Goal: Feedback & Contribution: Contribute content

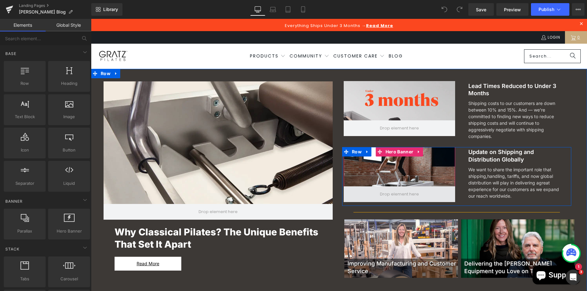
scroll to position [189, 0]
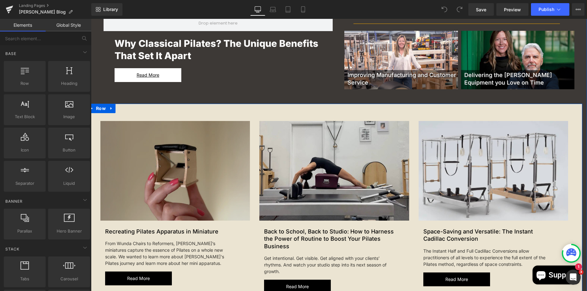
drag, startPoint x: 100, startPoint y: 110, endPoint x: 243, endPoint y: 207, distance: 172.9
click at [100, 110] on span "Row" at bounding box center [100, 108] width 13 height 9
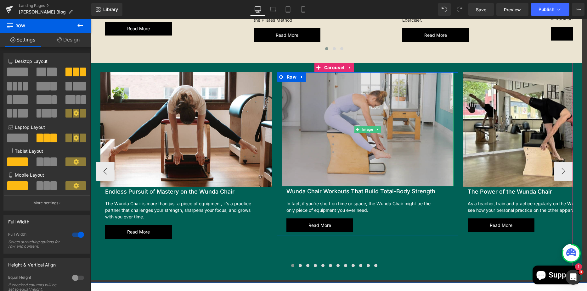
scroll to position [755, 0]
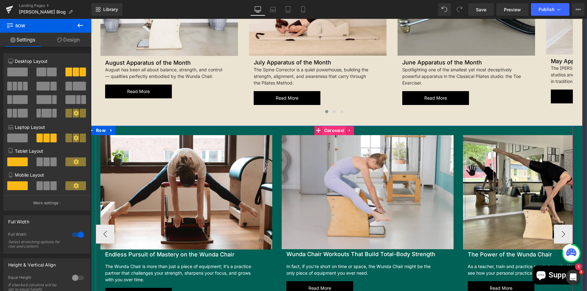
click at [330, 133] on span "Carousel" at bounding box center [334, 130] width 23 height 9
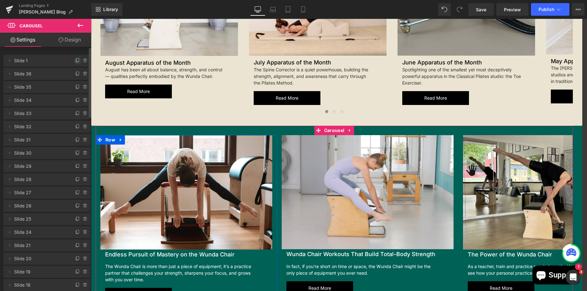
click at [76, 59] on icon at bounding box center [77, 60] width 3 height 3
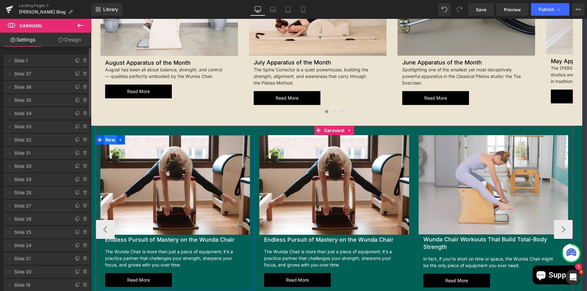
click at [111, 142] on span "Row" at bounding box center [110, 139] width 13 height 9
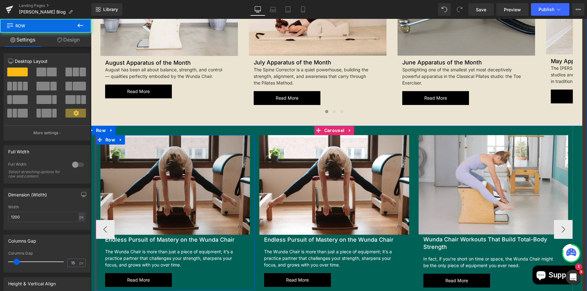
click at [124, 138] on img at bounding box center [175, 185] width 150 height 100
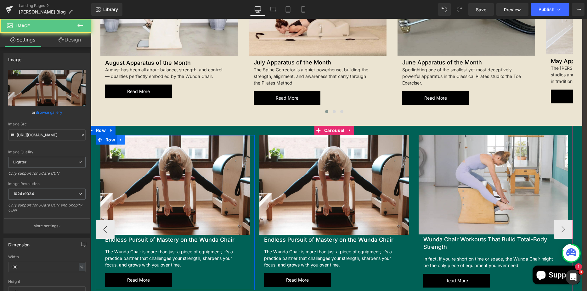
click at [120, 140] on icon at bounding box center [120, 140] width 1 height 3
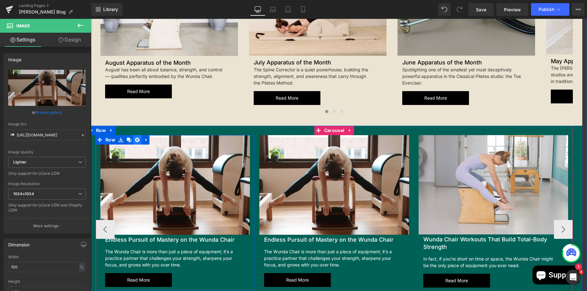
click at [135, 140] on icon at bounding box center [137, 140] width 4 height 4
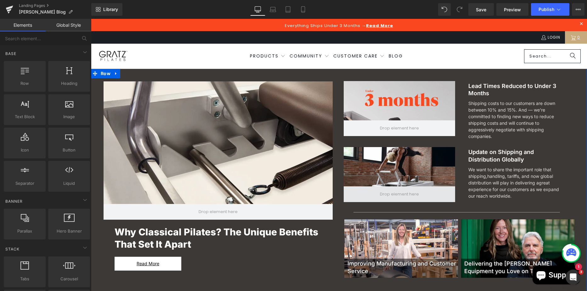
scroll to position [189, 0]
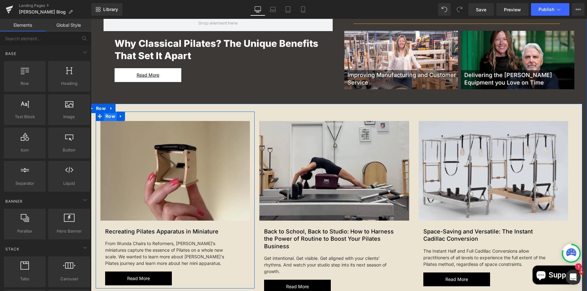
click at [108, 120] on span "Row" at bounding box center [110, 116] width 13 height 9
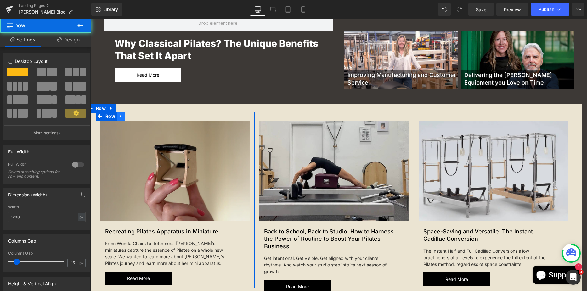
click at [122, 119] on link at bounding box center [121, 116] width 8 height 9
click at [127, 117] on icon at bounding box center [129, 116] width 4 height 4
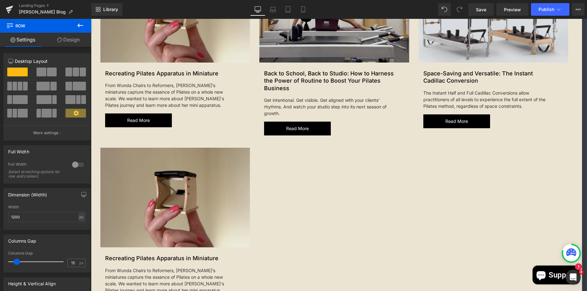
scroll to position [253, 0]
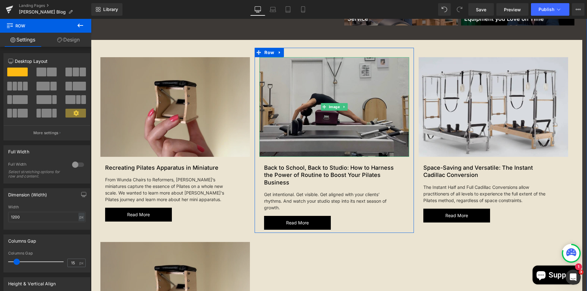
click at [324, 102] on img at bounding box center [334, 107] width 150 height 100
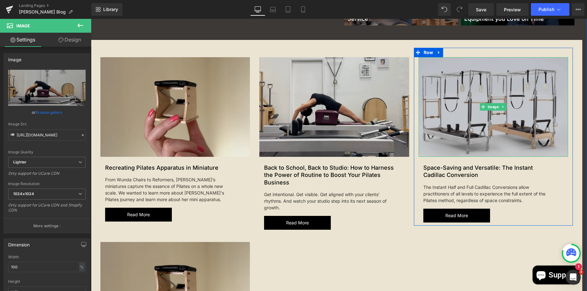
click at [482, 83] on img at bounding box center [494, 107] width 150 height 100
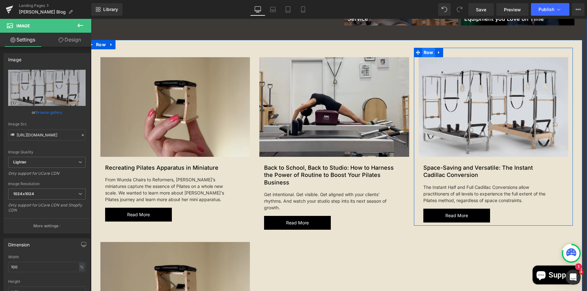
click at [423, 51] on span "Row" at bounding box center [428, 52] width 13 height 9
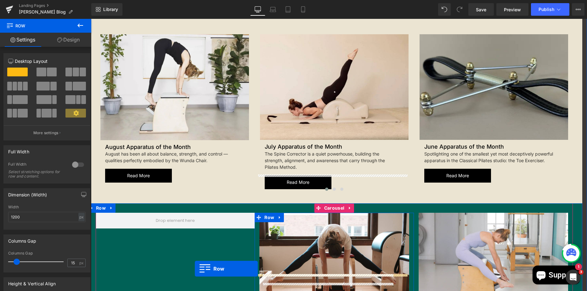
scroll to position [926, 0]
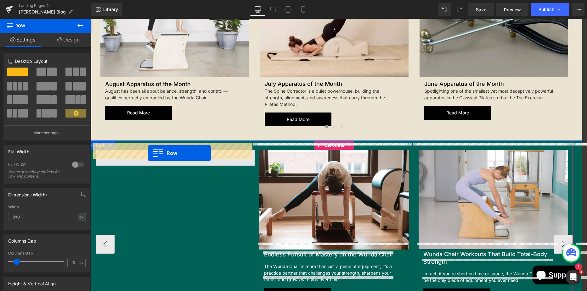
drag, startPoint x: 423, startPoint y: 51, endPoint x: 148, endPoint y: 153, distance: 293.2
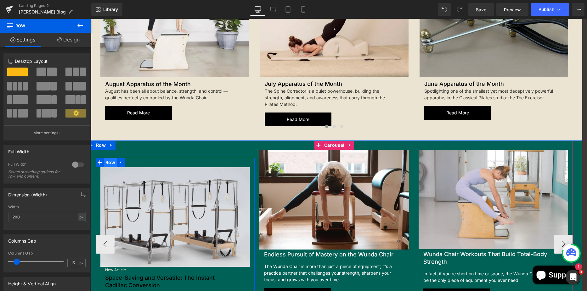
click at [107, 158] on span "Row" at bounding box center [110, 162] width 13 height 9
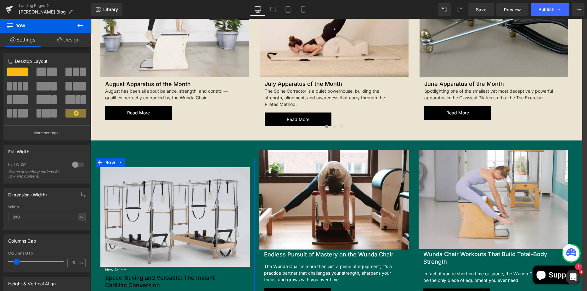
click at [65, 36] on link "Design" at bounding box center [69, 40] width 46 height 14
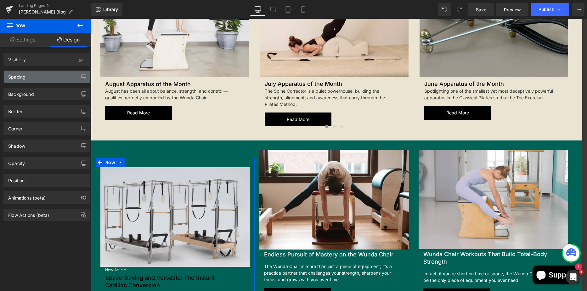
click at [49, 71] on div "Spacing" at bounding box center [47, 77] width 86 height 12
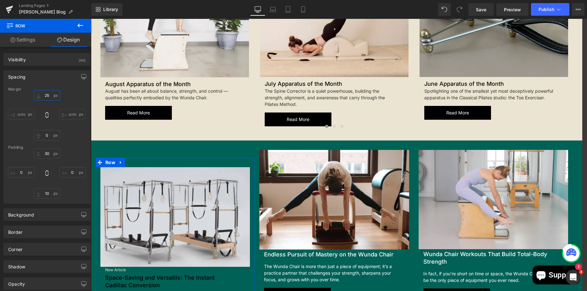
click at [48, 98] on input "25" at bounding box center [47, 95] width 26 height 10
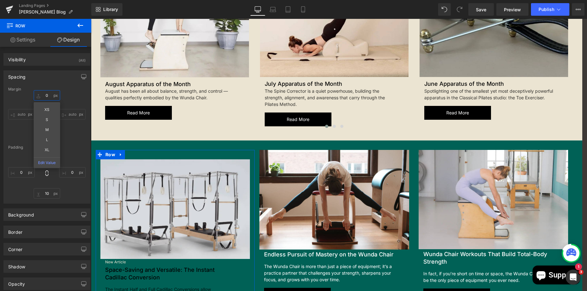
type input "0"
click at [40, 157] on input "30" at bounding box center [47, 154] width 26 height 10
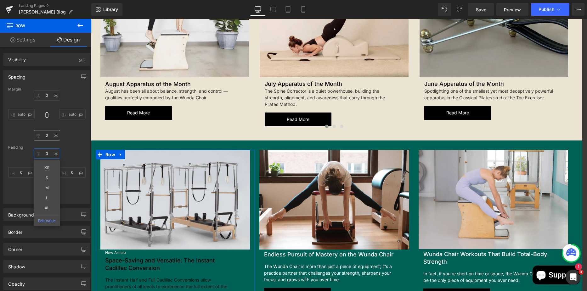
type input "0"
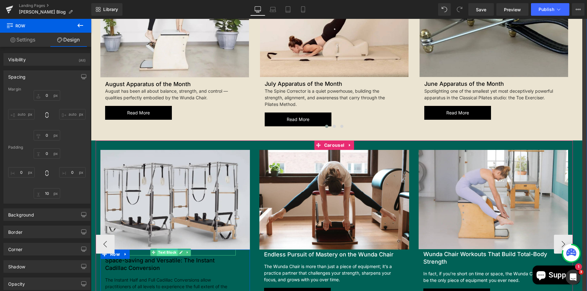
click at [161, 249] on span "Text Block" at bounding box center [167, 253] width 21 height 8
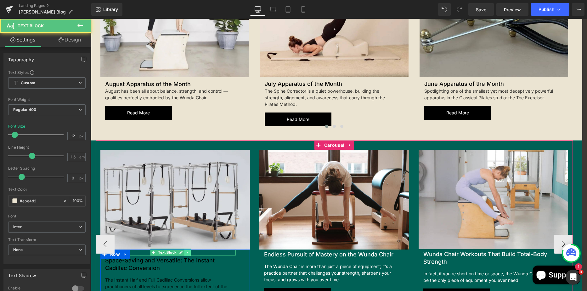
click at [186, 251] on icon at bounding box center [187, 253] width 3 height 4
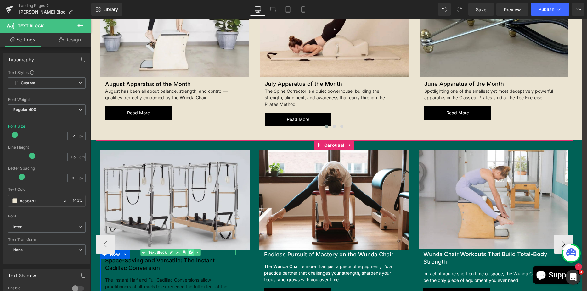
click at [189, 251] on icon at bounding box center [190, 253] width 3 height 4
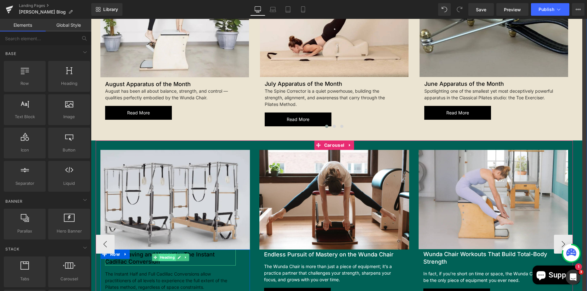
click at [166, 254] on span "Heading" at bounding box center [167, 258] width 17 height 8
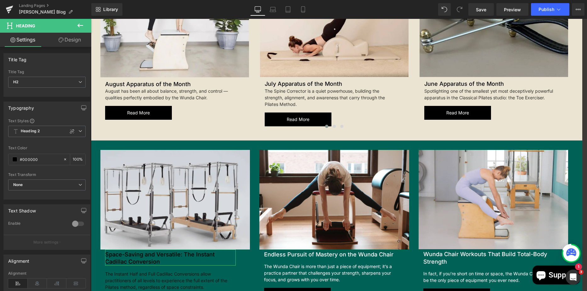
click at [63, 35] on link "Design" at bounding box center [70, 40] width 46 height 14
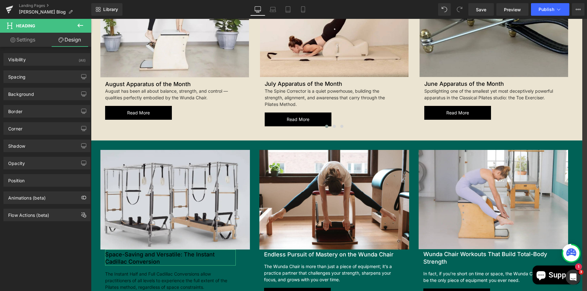
click at [34, 41] on link "Settings" at bounding box center [23, 40] width 46 height 14
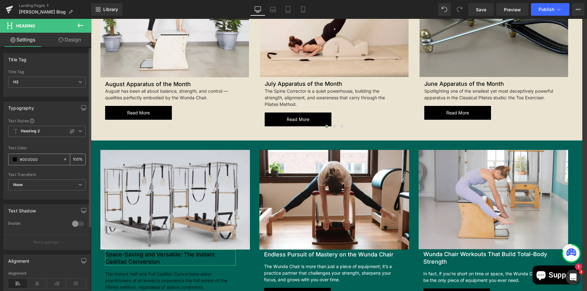
drag, startPoint x: 47, startPoint y: 157, endPoint x: 18, endPoint y: 159, distance: 29.0
click at [18, 159] on div "#000000" at bounding box center [35, 159] width 54 height 11
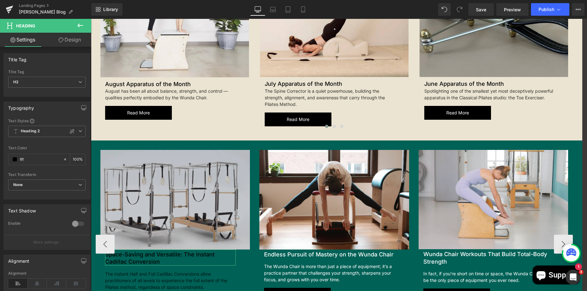
type input "ffff"
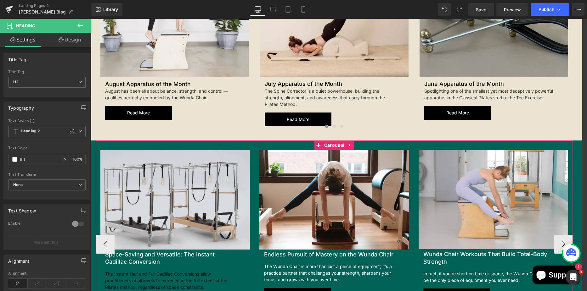
scroll to position [1021, 0]
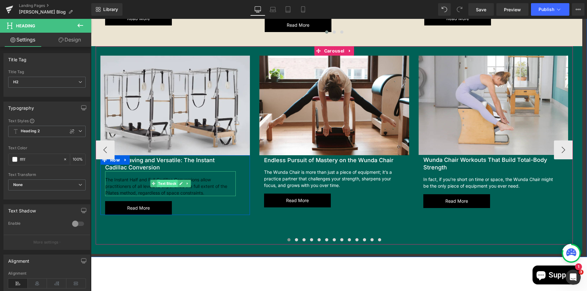
click at [162, 180] on span "Text Block" at bounding box center [167, 184] width 21 height 8
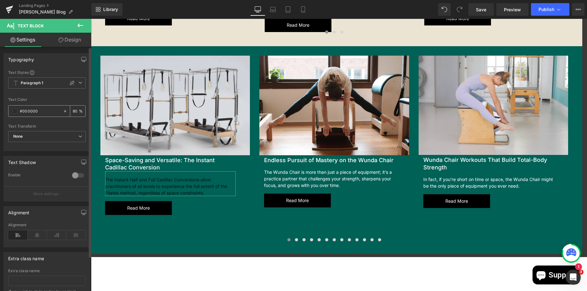
drag, startPoint x: 30, startPoint y: 110, endPoint x: 16, endPoint y: 110, distance: 13.5
click at [16, 110] on div "#000000" at bounding box center [35, 111] width 54 height 11
type input "ffff"
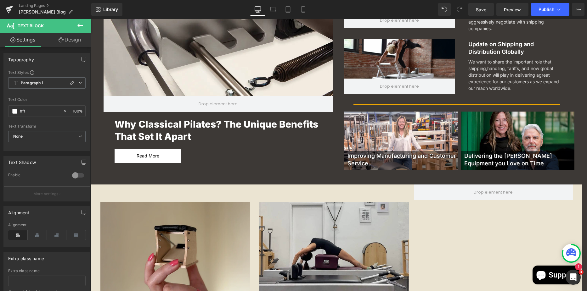
scroll to position [265, 0]
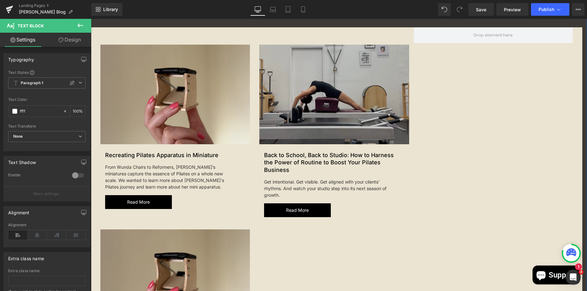
click at [300, 92] on img at bounding box center [334, 95] width 150 height 100
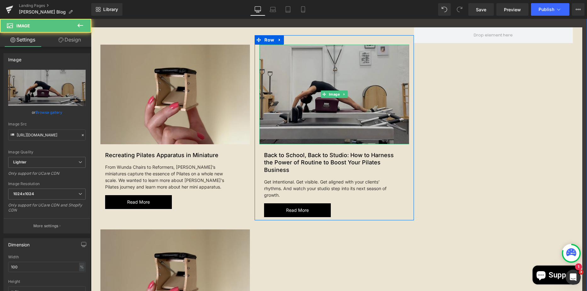
scroll to position [202, 0]
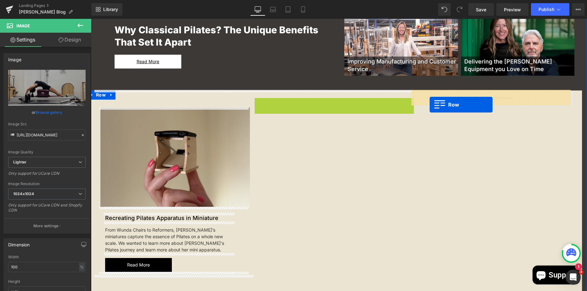
drag, startPoint x: 255, startPoint y: 104, endPoint x: 430, endPoint y: 105, distance: 174.4
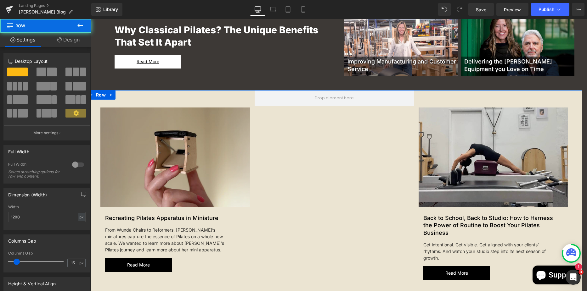
scroll to position [297, 0]
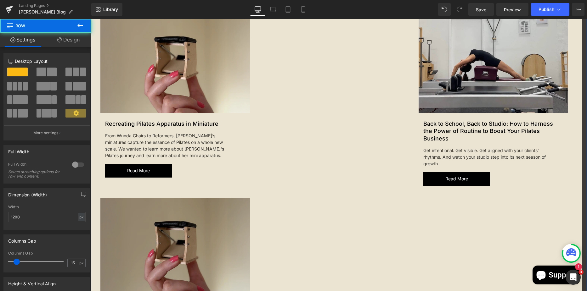
click at [140, 202] on img at bounding box center [175, 248] width 150 height 100
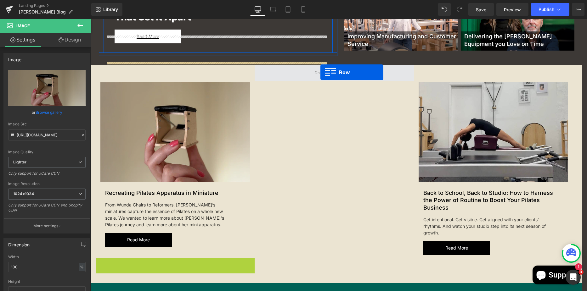
scroll to position [215, 0]
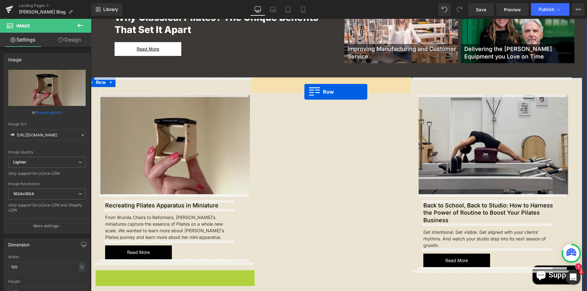
drag, startPoint x: 96, startPoint y: 190, endPoint x: 303, endPoint y: 92, distance: 229.1
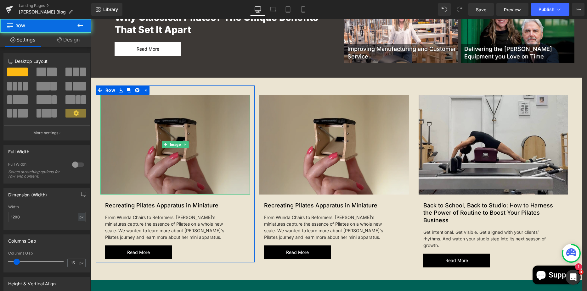
click at [168, 107] on img at bounding box center [175, 145] width 150 height 100
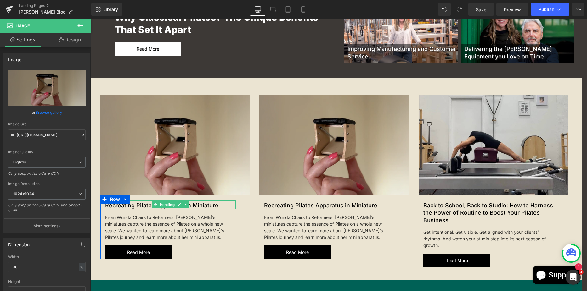
click at [215, 206] on h2 "Recreating Pilates Apparatus in Miniature" at bounding box center [170, 205] width 131 height 7
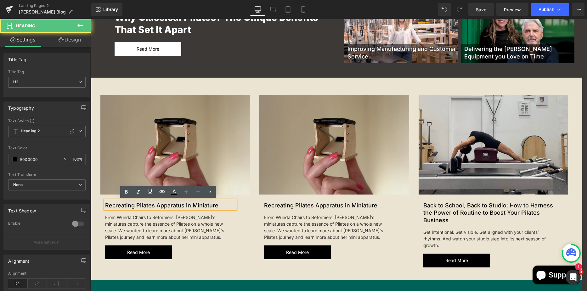
click at [222, 206] on h2 "Recreating Pilates Apparatus in Miniature" at bounding box center [170, 205] width 131 height 7
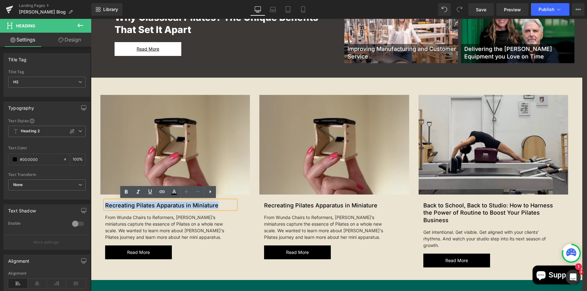
drag, startPoint x: 221, startPoint y: 206, endPoint x: 64, endPoint y: 211, distance: 157.1
paste div
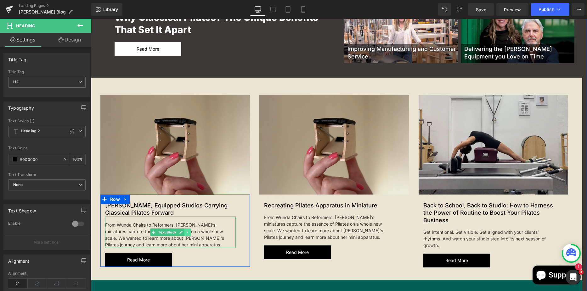
drag, startPoint x: 168, startPoint y: 230, endPoint x: 186, endPoint y: 233, distance: 18.2
click at [168, 230] on span "Text Block" at bounding box center [167, 233] width 21 height 8
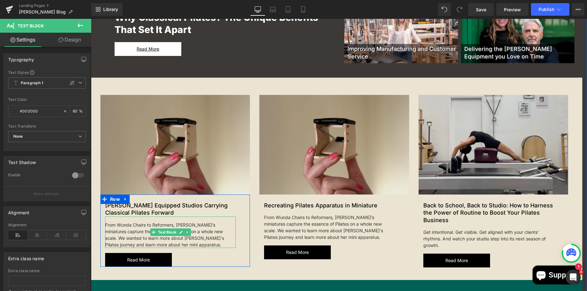
click at [183, 244] on div "From Wunda Chairs to Reformers, [PERSON_NAME]’s miniatures capture the essence …" at bounding box center [170, 232] width 131 height 31
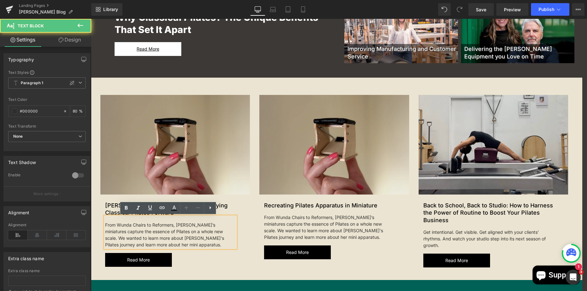
click at [183, 245] on div "From Wunda Chairs to Reformers, [PERSON_NAME]’s miniatures capture the essence …" at bounding box center [170, 232] width 131 height 31
drag, startPoint x: 186, startPoint y: 246, endPoint x: 99, endPoint y: 222, distance: 89.3
click at [105, 220] on div "From Wunda Chairs to Reformers, [PERSON_NAME]’s miniatures capture the essence …" at bounding box center [170, 232] width 131 height 31
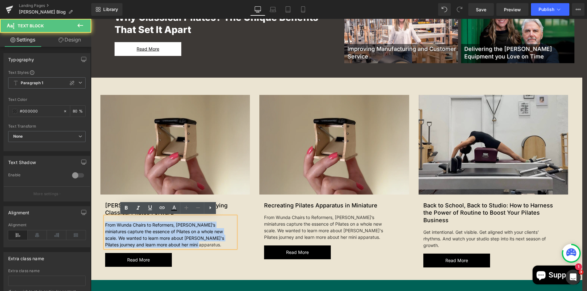
drag, startPoint x: 189, startPoint y: 244, endPoint x: 103, endPoint y: 223, distance: 87.9
click at [105, 223] on div "From Wunda Chairs to Reformers, [PERSON_NAME]’s miniatures capture the essence …" at bounding box center [170, 232] width 131 height 31
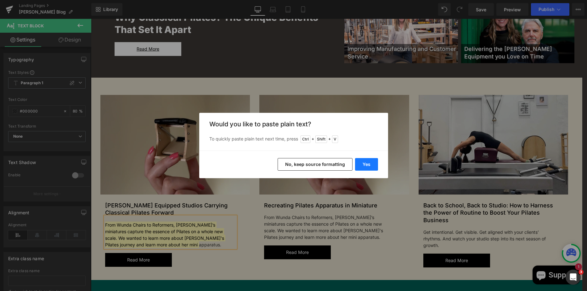
click at [359, 167] on button "Yes" at bounding box center [366, 164] width 23 height 13
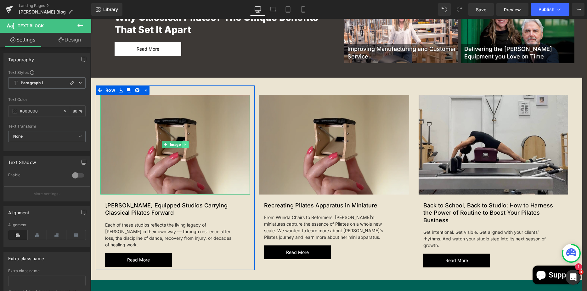
drag, startPoint x: 171, startPoint y: 144, endPoint x: 184, endPoint y: 145, distance: 13.6
click at [171, 144] on span "Image" at bounding box center [175, 145] width 14 height 8
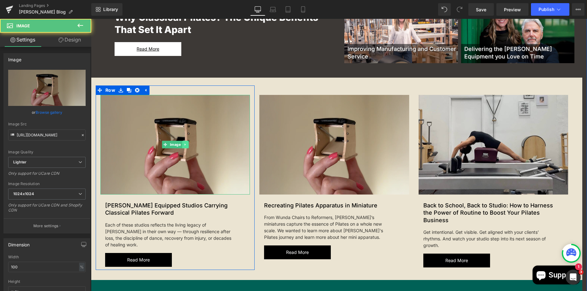
click at [183, 146] on icon at bounding box center [184, 145] width 3 height 4
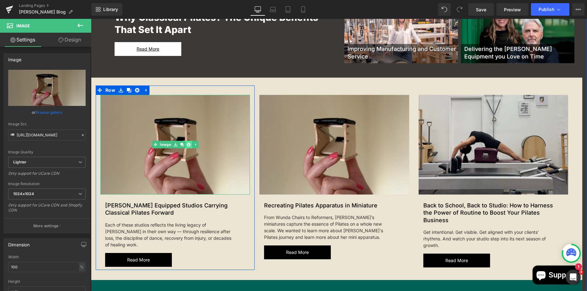
click at [188, 143] on icon at bounding box center [188, 145] width 3 height 4
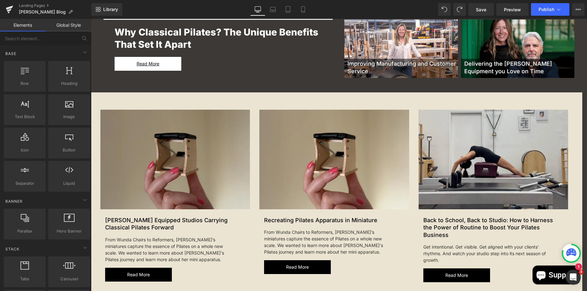
scroll to position [199, 0]
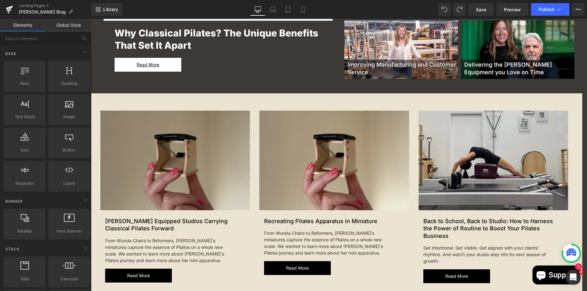
click at [168, 170] on img at bounding box center [175, 161] width 150 height 100
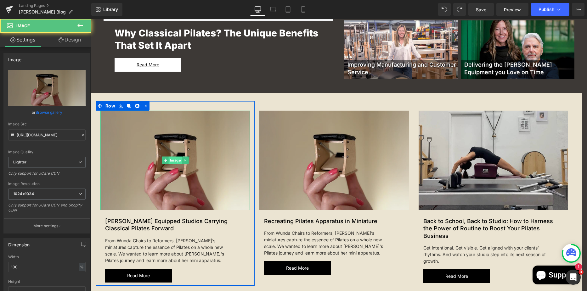
click at [170, 157] on span "Image" at bounding box center [175, 161] width 14 height 8
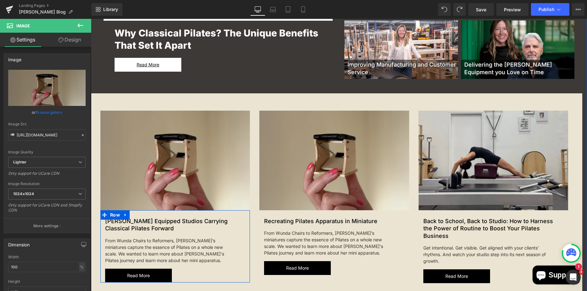
drag, startPoint x: 174, startPoint y: 251, endPoint x: 192, endPoint y: 257, distance: 18.9
click at [174, 251] on span "Text Block" at bounding box center [167, 249] width 21 height 8
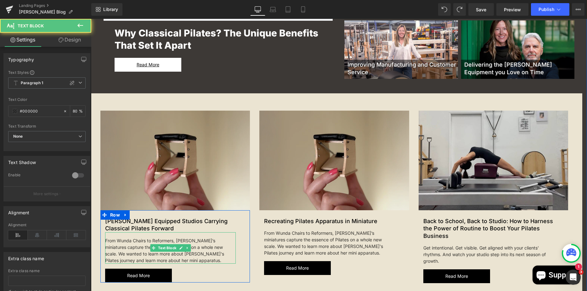
click at [190, 262] on div "From Wunda Chairs to Reformers, [PERSON_NAME]’s miniatures capture the essence …" at bounding box center [170, 248] width 131 height 31
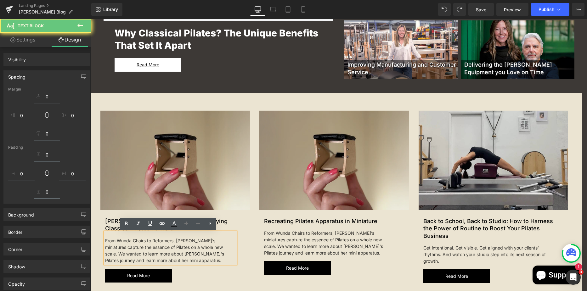
click at [190, 262] on div "From Wunda Chairs to Reformers, [PERSON_NAME]’s miniatures capture the essence …" at bounding box center [170, 248] width 131 height 31
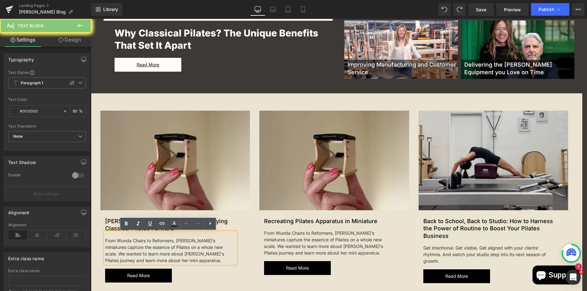
click at [186, 261] on div "From Wunda Chairs to Reformers, [PERSON_NAME]’s miniatures capture the essence …" at bounding box center [170, 248] width 131 height 31
drag, startPoint x: 191, startPoint y: 256, endPoint x: 190, endPoint y: 260, distance: 3.5
click at [190, 258] on div "From Wunda Chairs to Reformers, [PERSON_NAME]’s miniatures capture the essence …" at bounding box center [170, 248] width 131 height 31
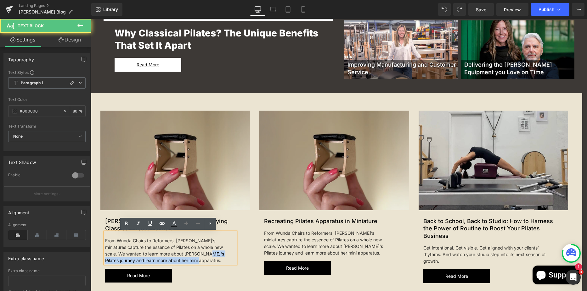
click at [188, 262] on div "From Wunda Chairs to Reformers, [PERSON_NAME]’s miniatures capture the essence …" at bounding box center [170, 248] width 131 height 31
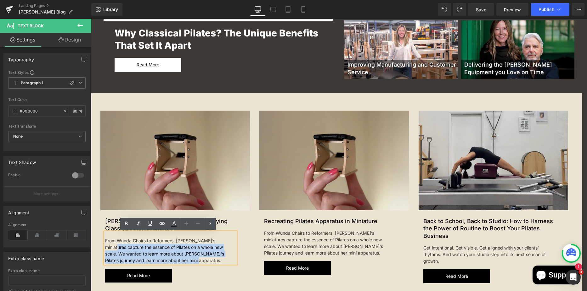
drag, startPoint x: 187, startPoint y: 262, endPoint x: 101, endPoint y: 245, distance: 88.3
click at [101, 245] on div "New Article Text Block [PERSON_NAME] Equipped Studios Carrying Classical Pilate…" at bounding box center [170, 247] width 140 height 72
click at [134, 248] on div "From Wunda Chairs to Reformers, [PERSON_NAME]’s miniatures capture the essence …" at bounding box center [170, 248] width 131 height 31
drag, startPoint x: 183, startPoint y: 260, endPoint x: 100, endPoint y: 241, distance: 85.8
click at [100, 241] on div "New Article Text Block [PERSON_NAME] Equipped Studios Carrying Classical Pilate…" at bounding box center [170, 247] width 140 height 72
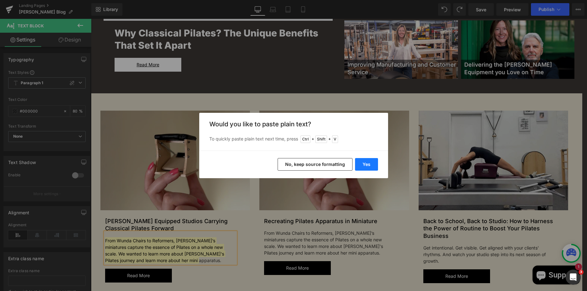
drag, startPoint x: 368, startPoint y: 161, endPoint x: 168, endPoint y: 181, distance: 200.6
click at [368, 161] on button "Yes" at bounding box center [366, 164] width 23 height 13
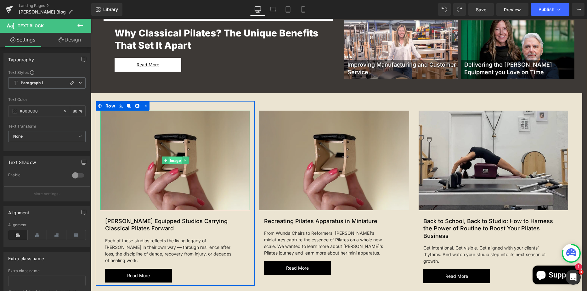
click at [171, 159] on span "Image" at bounding box center [175, 161] width 14 height 8
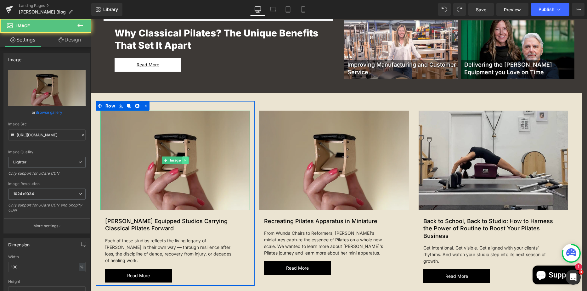
click at [182, 161] on link at bounding box center [185, 161] width 7 height 8
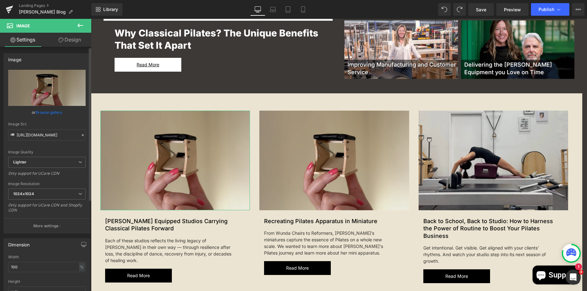
click at [41, 109] on link "Browse gallery" at bounding box center [49, 112] width 27 height 11
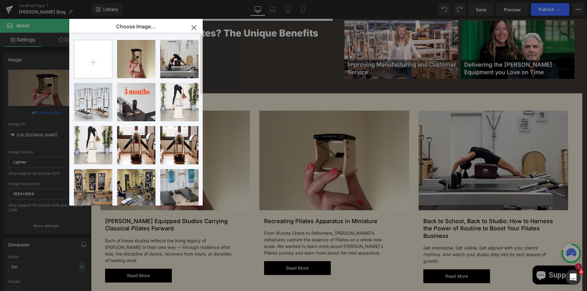
click at [96, 72] on input "file" at bounding box center [93, 59] width 38 height 38
type input "C:\fakepath\urban-pilates-0145a_1000x_2ba0470e-5536-4eb6-b97c-ab9c37162f40.webp"
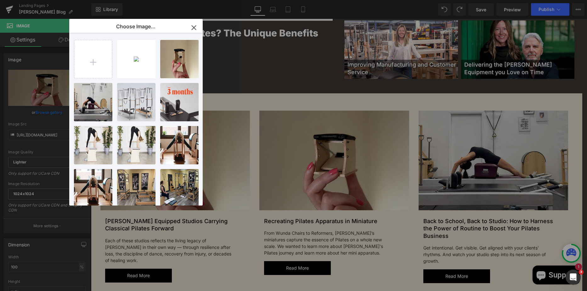
click at [0, 0] on p "327.41 KB" at bounding box center [0, 0] width 0 height 0
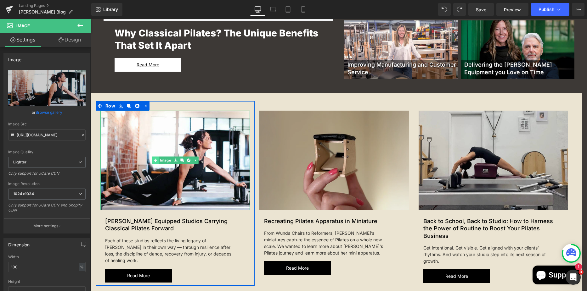
click at [162, 161] on link "Image" at bounding box center [162, 161] width 20 height 8
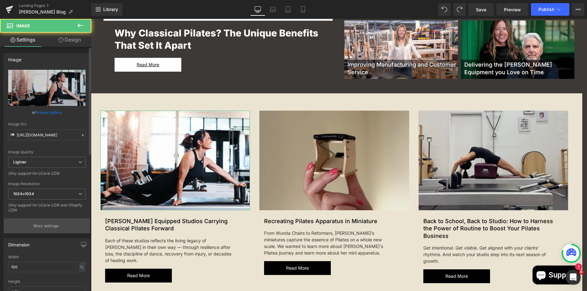
scroll to position [157, 0]
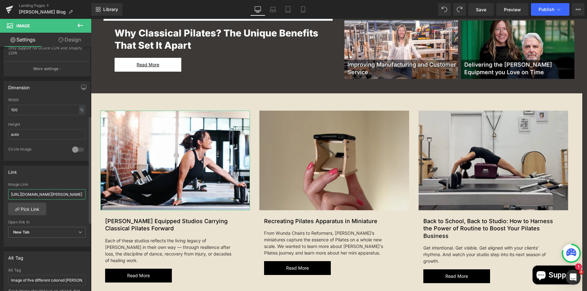
drag, startPoint x: 10, startPoint y: 195, endPoint x: 86, endPoint y: 191, distance: 75.6
click at [86, 191] on div "[URL][DOMAIN_NAME][PERSON_NAME] Image Link [URL][DOMAIN_NAME][PERSON_NAME] Pick…" at bounding box center [47, 215] width 86 height 65
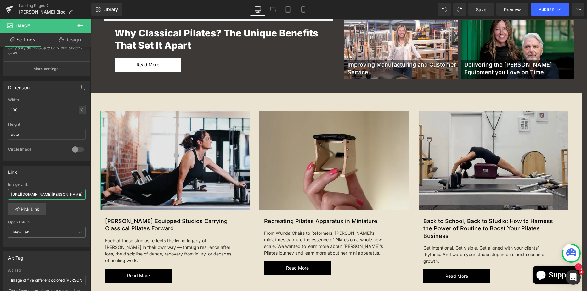
paste input "[PERSON_NAME]-equipped-studios-carrying-the-pilates-method-forward"
type input "[URL][DOMAIN_NAME][PERSON_NAME]"
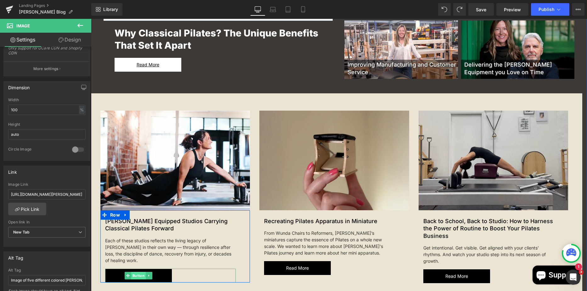
click at [137, 277] on span "Button" at bounding box center [138, 276] width 14 height 8
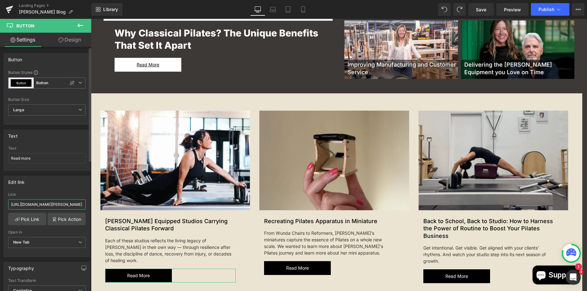
scroll to position [0, 100]
drag, startPoint x: 11, startPoint y: 205, endPoint x: 82, endPoint y: 206, distance: 71.8
click at [82, 206] on input "[URL][DOMAIN_NAME][PERSON_NAME]" at bounding box center [46, 205] width 77 height 10
paste input "[PERSON_NAME]-equipped-studios-carrying-the-pilates-method-forward"
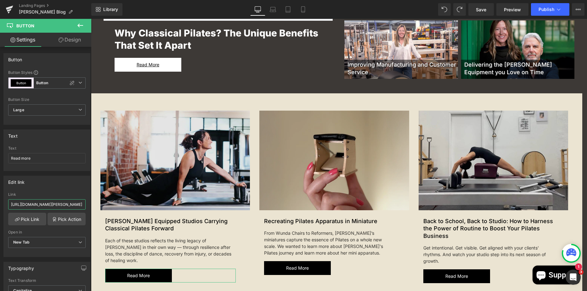
scroll to position [0, 139]
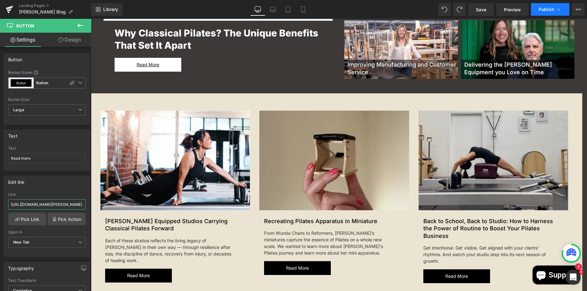
type input "[URL][DOMAIN_NAME][PERSON_NAME]"
click at [549, 11] on span "Publish" at bounding box center [547, 9] width 16 height 5
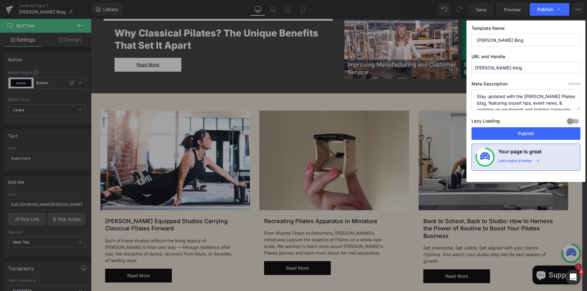
scroll to position [0, 0]
click at [506, 132] on button "Publish" at bounding box center [525, 133] width 109 height 13
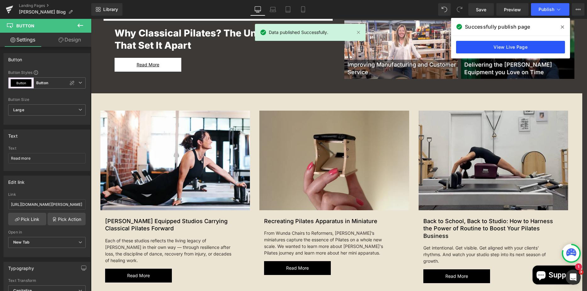
click at [538, 51] on link "View Live Page" at bounding box center [510, 47] width 109 height 13
